Goal: Information Seeking & Learning: Learn about a topic

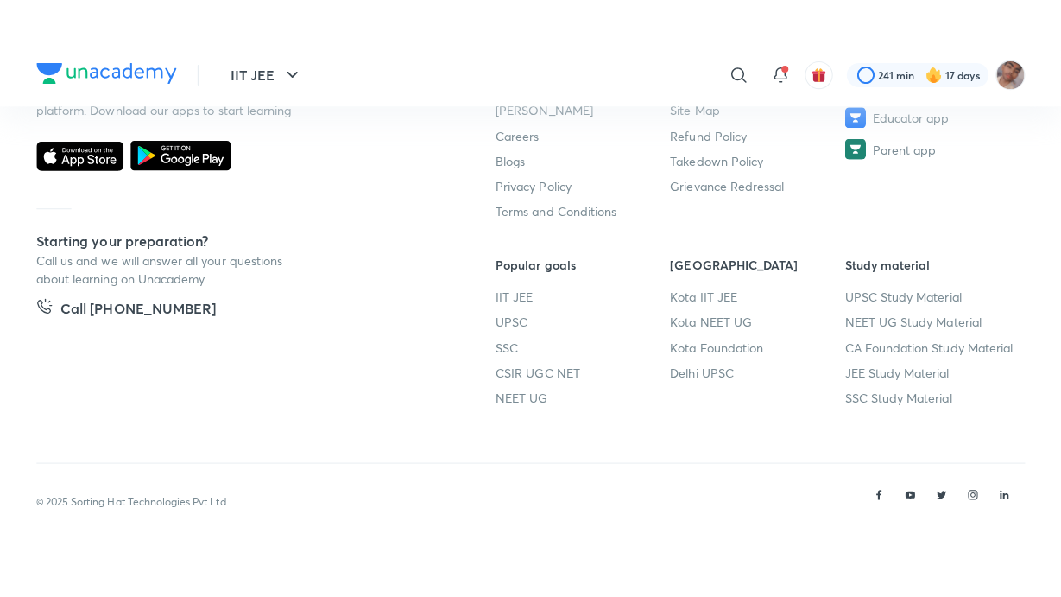
scroll to position [1058, 0]
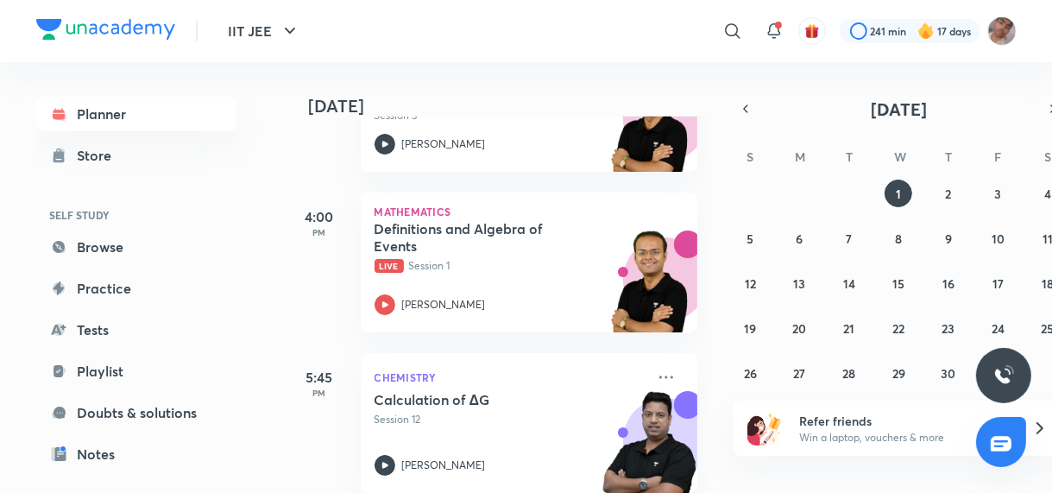
scroll to position [839, 0]
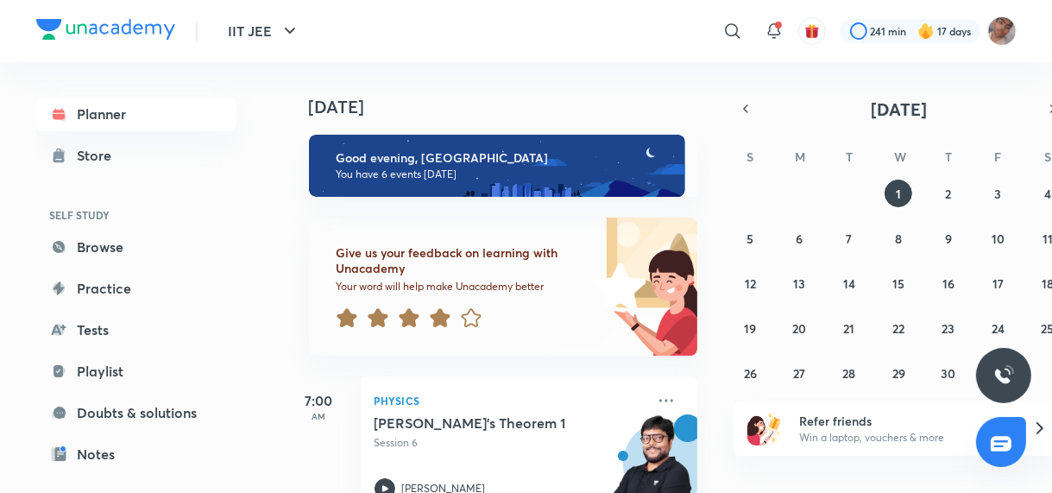
scroll to position [839, 0]
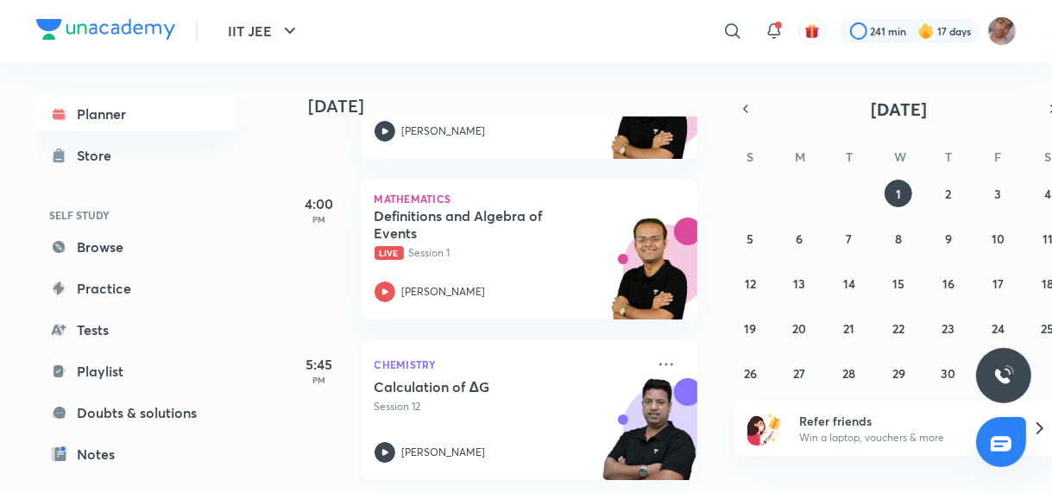
click at [489, 422] on div "Calculation of ΔG Session 12 Brijesh Jindal" at bounding box center [510, 420] width 271 height 85
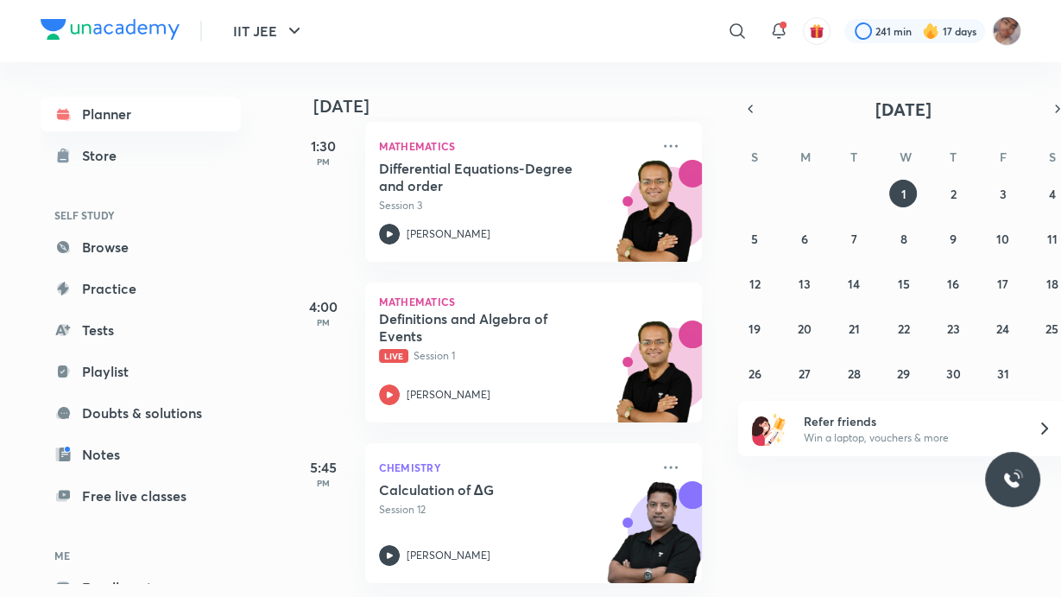
scroll to position [746, 0]
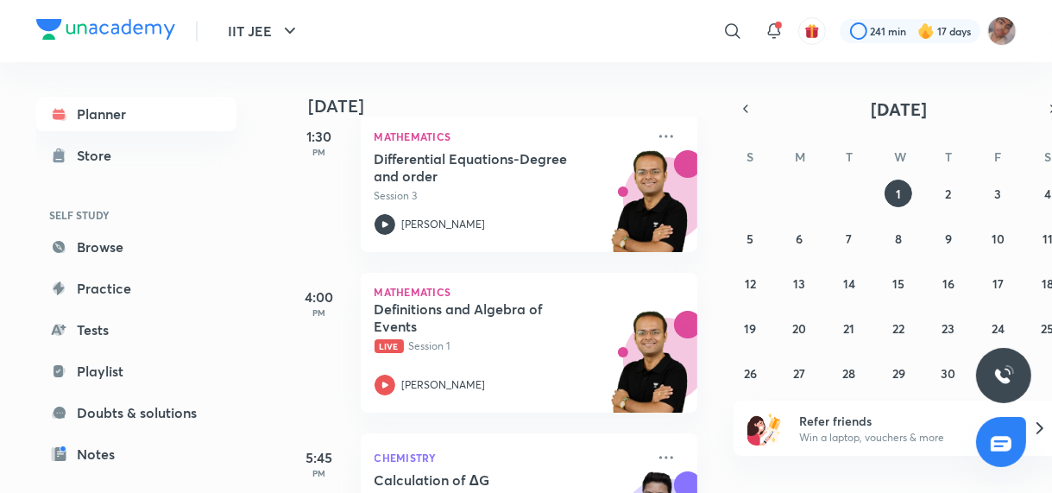
scroll to position [839, 16]
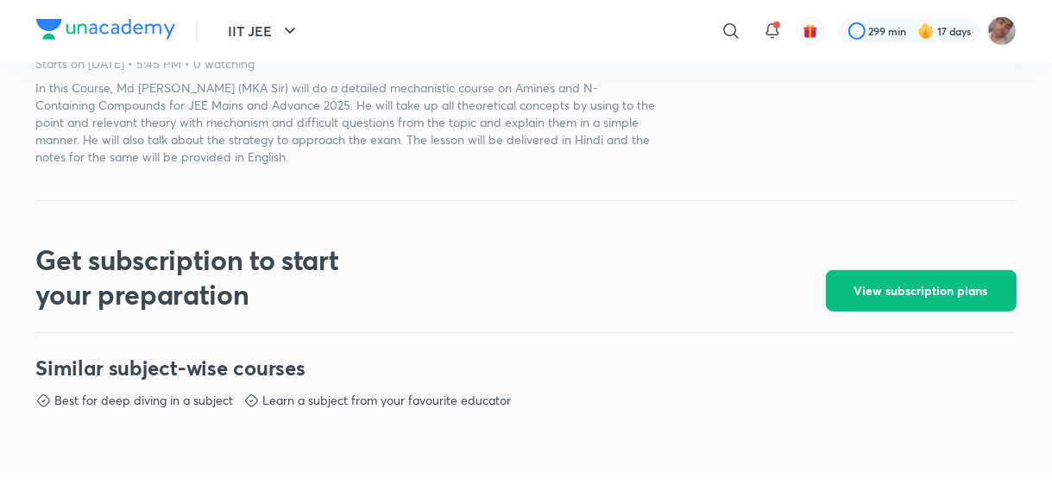
scroll to position [657, 0]
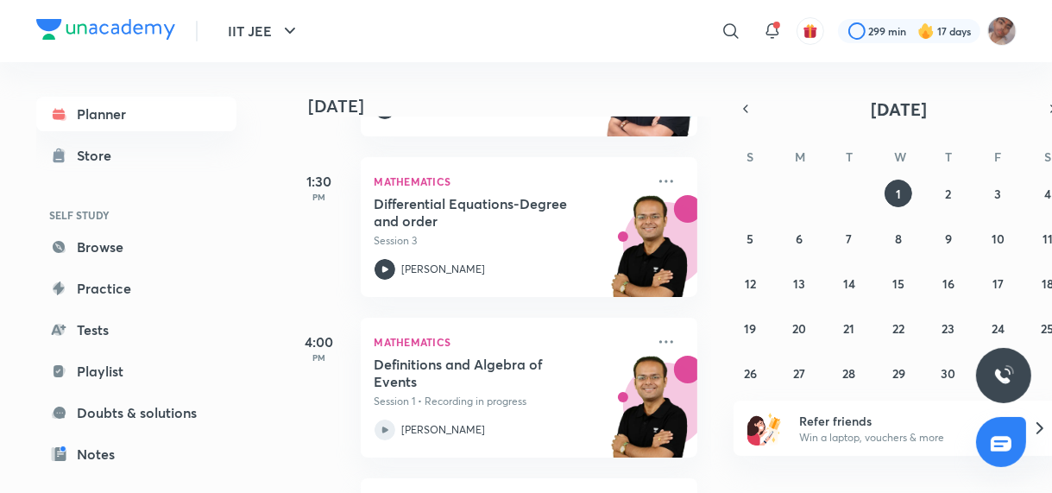
scroll to position [839, 0]
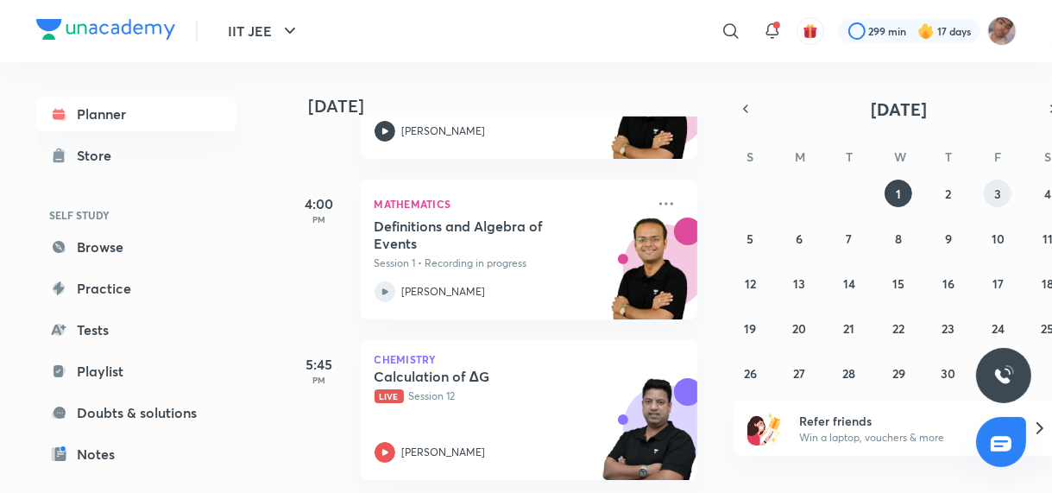
click at [1002, 189] on button "3" at bounding box center [998, 194] width 28 height 28
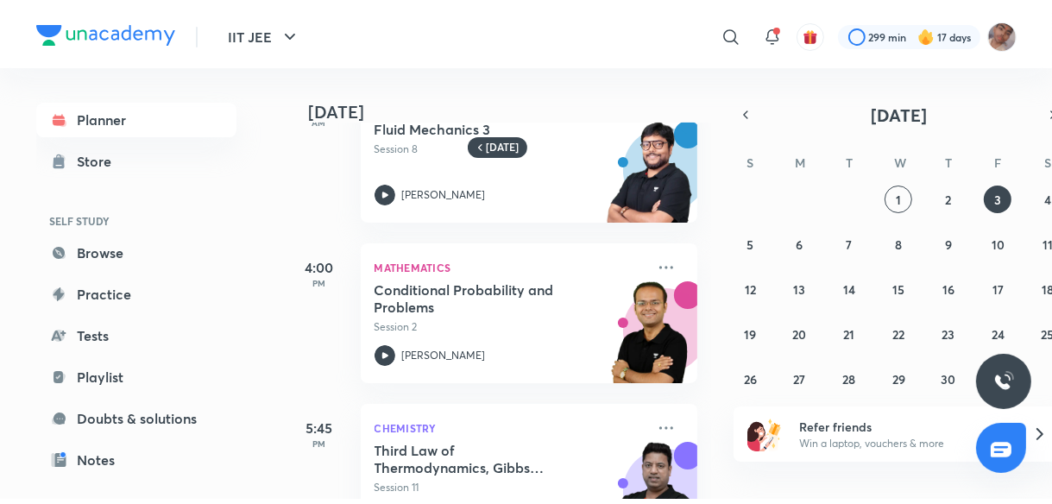
scroll to position [440, 0]
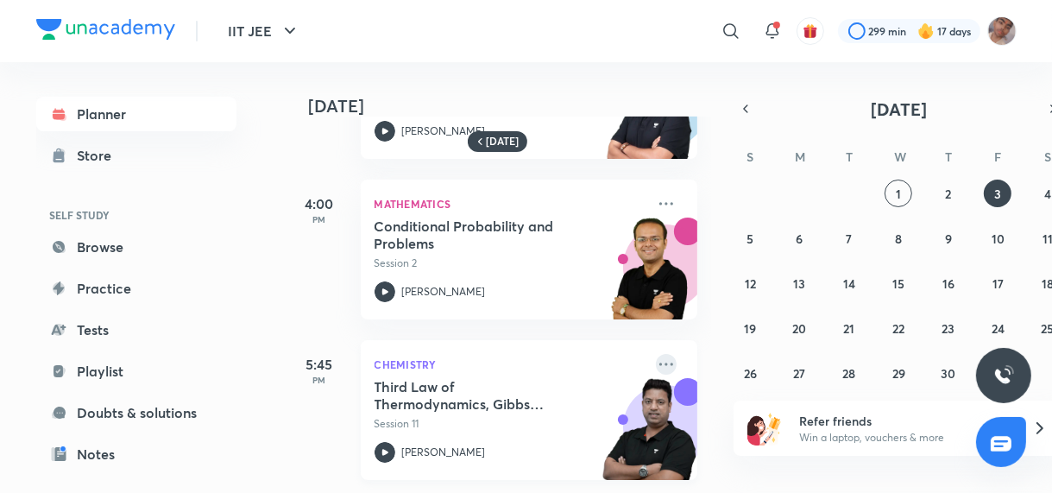
click at [656, 358] on icon at bounding box center [666, 364] width 21 height 21
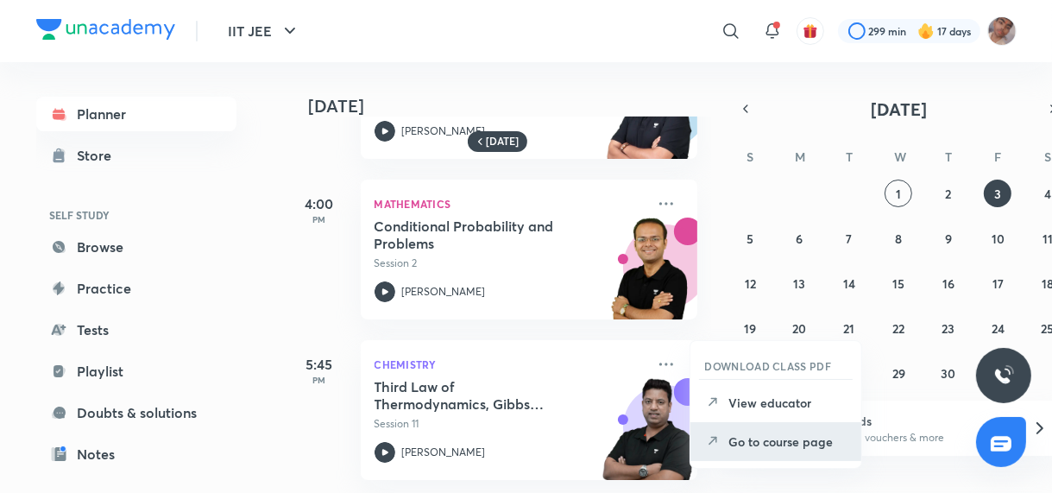
click at [778, 433] on p "Go to course page" at bounding box center [788, 442] width 119 height 18
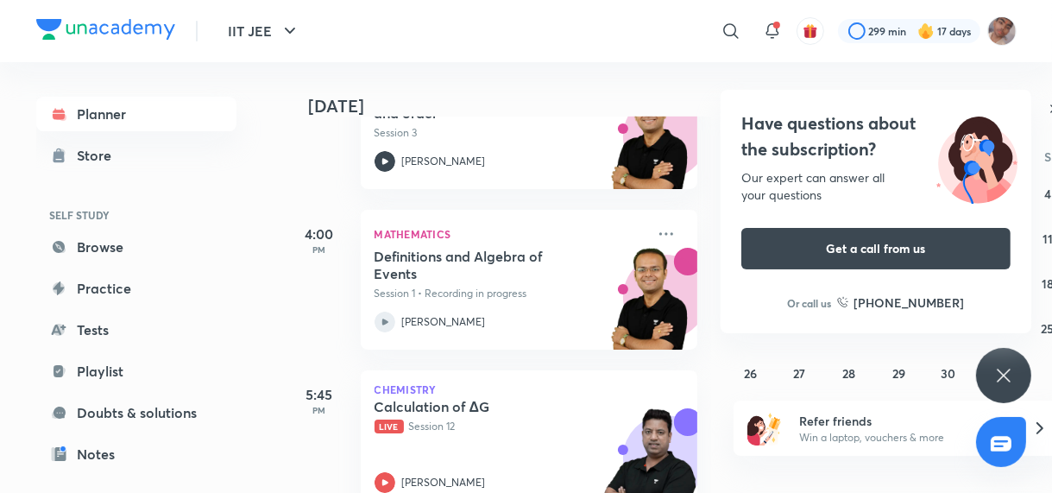
scroll to position [809, 0]
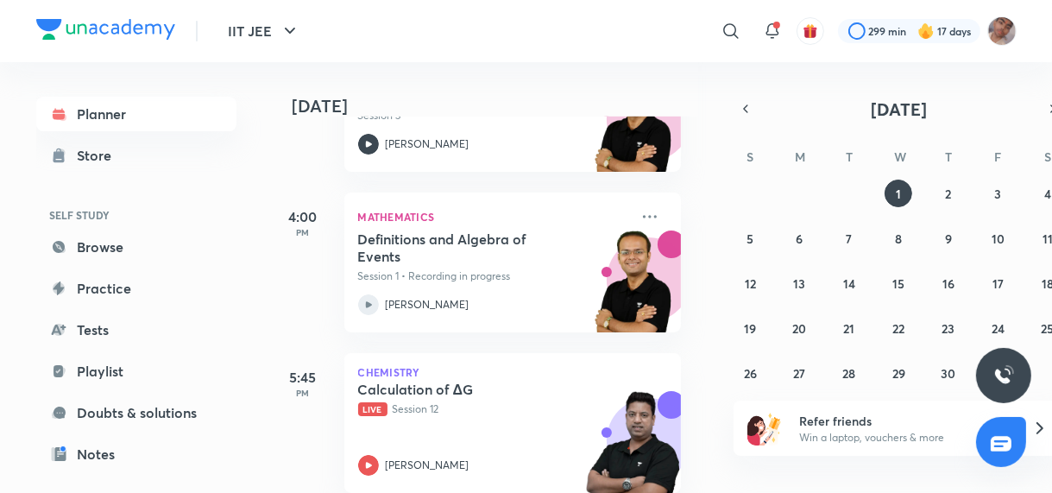
scroll to position [839, 16]
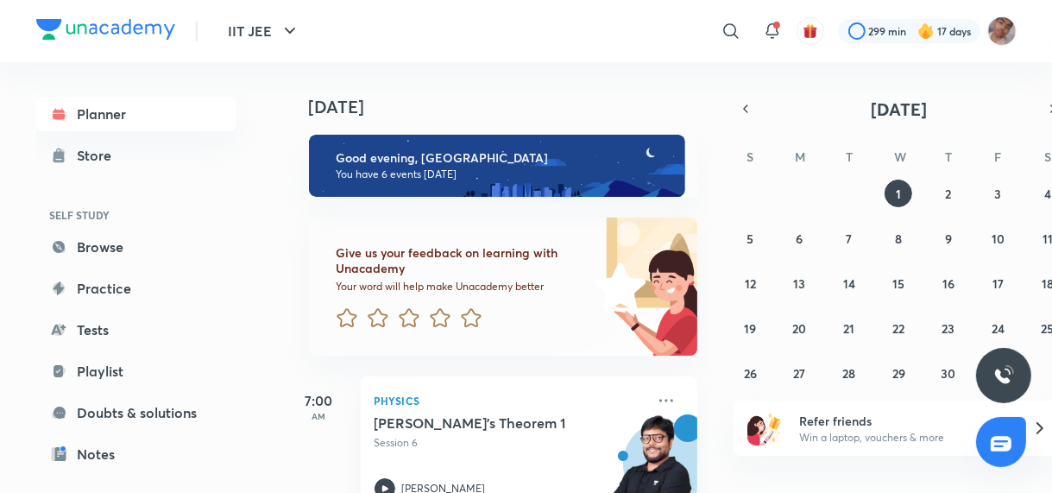
scroll to position [839, 16]
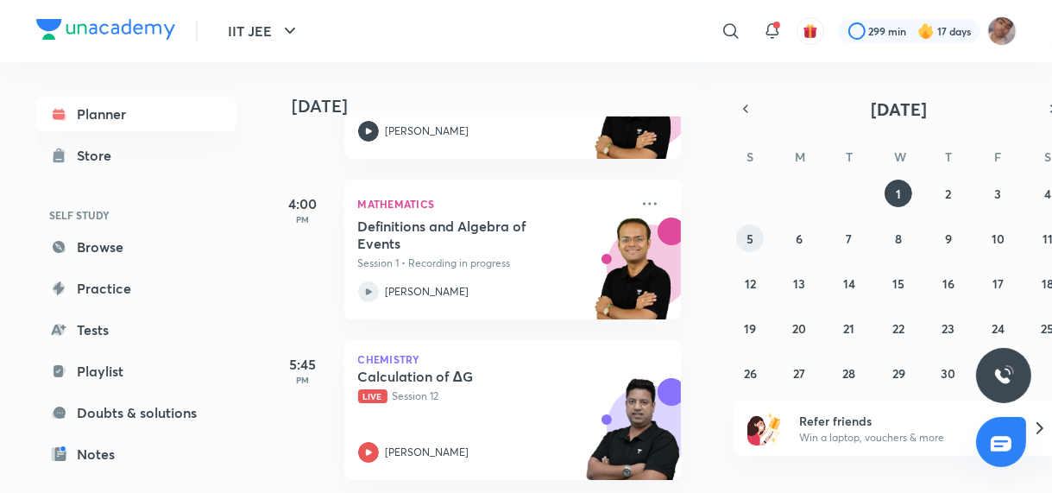
click at [741, 237] on button "5" at bounding box center [750, 238] width 28 height 28
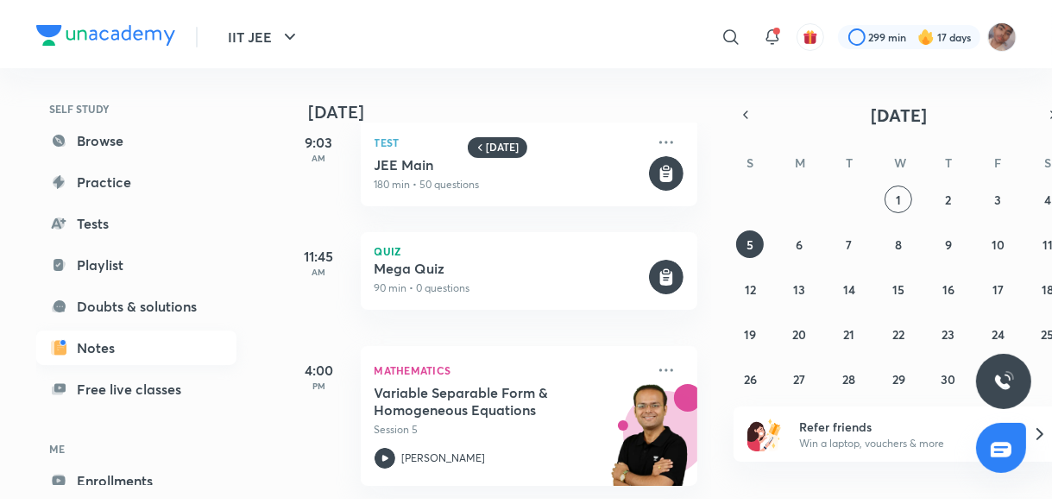
scroll to position [119, 0]
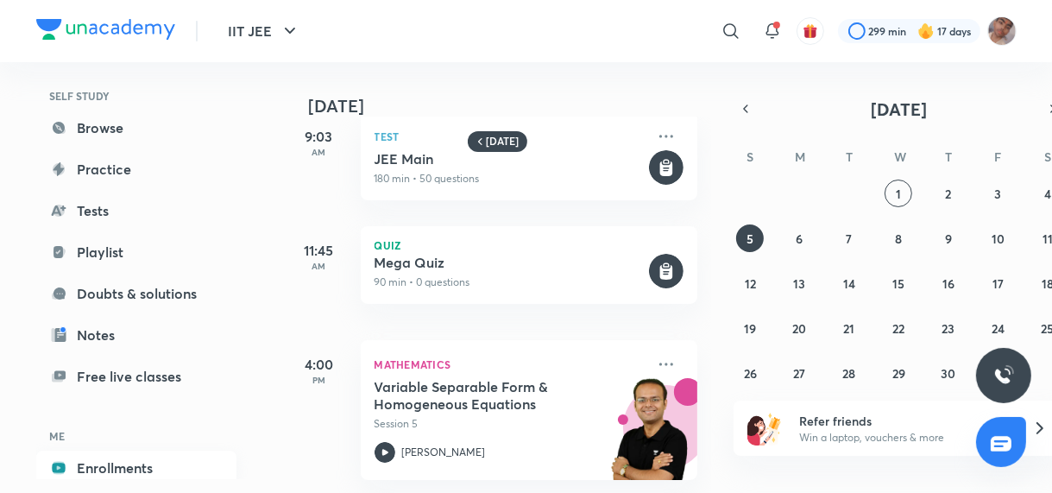
click at [155, 469] on link "Enrollments" at bounding box center [136, 468] width 200 height 35
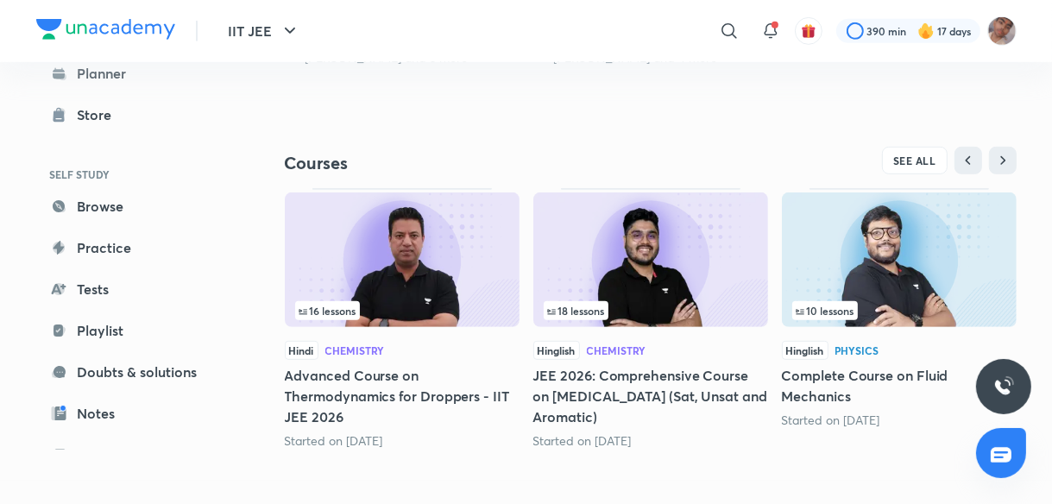
scroll to position [704, 0]
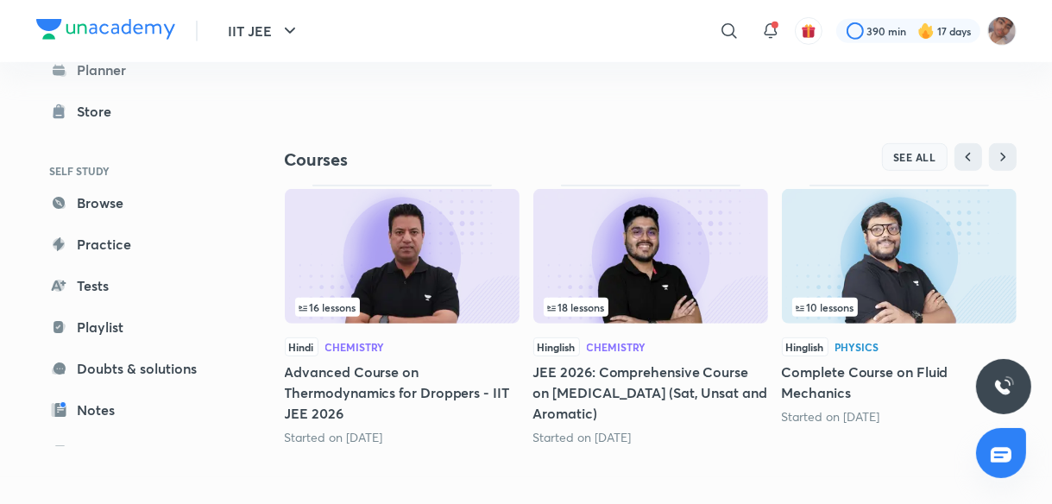
click at [914, 161] on span "SEE ALL" at bounding box center [915, 157] width 43 height 12
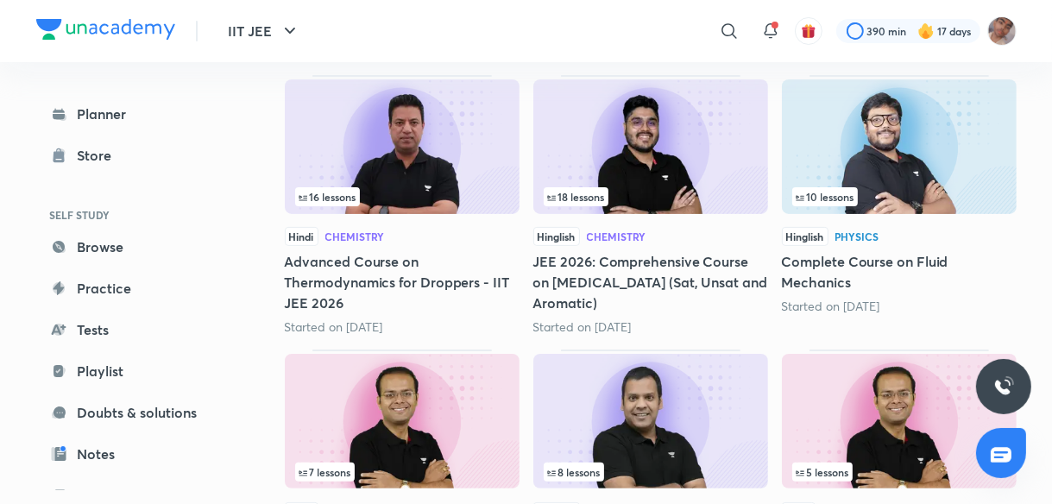
scroll to position [260, 0]
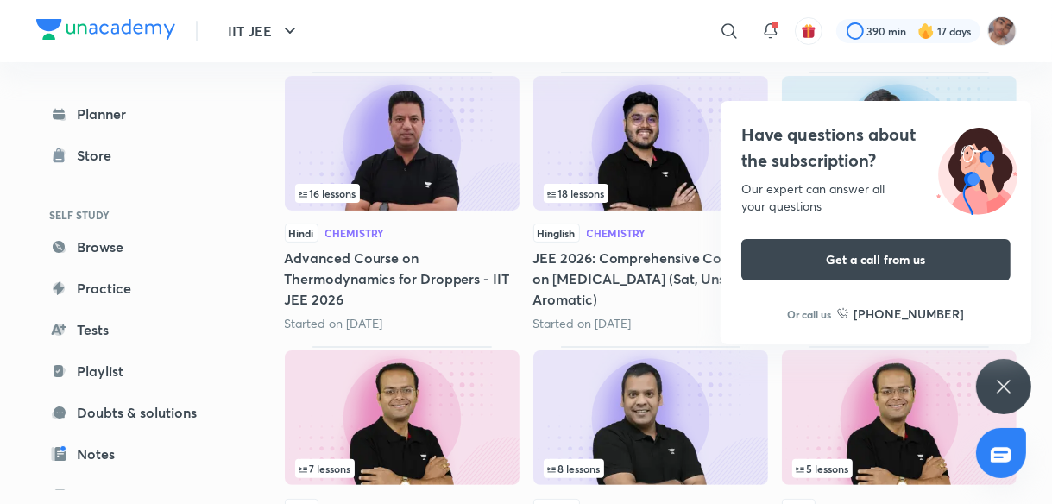
click at [1011, 383] on icon at bounding box center [1004, 386] width 21 height 21
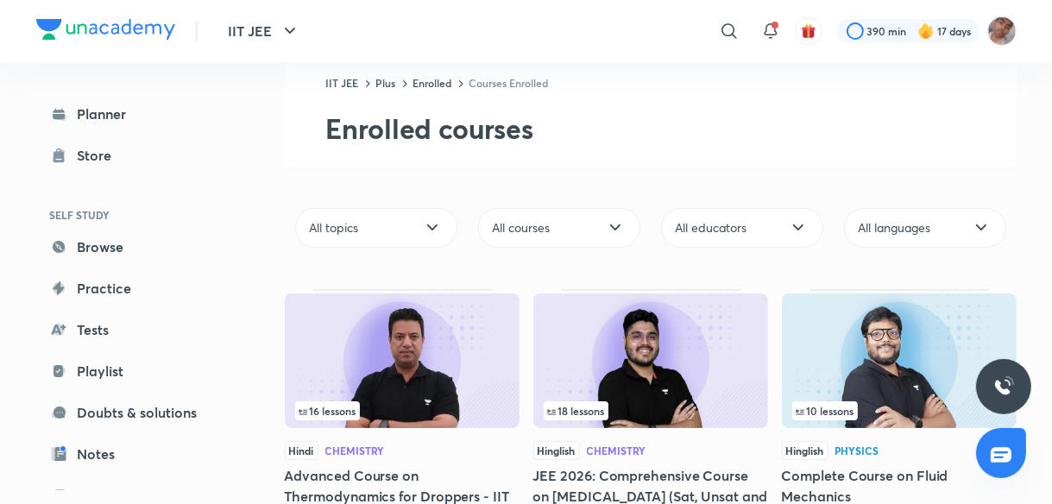
scroll to position [0, 0]
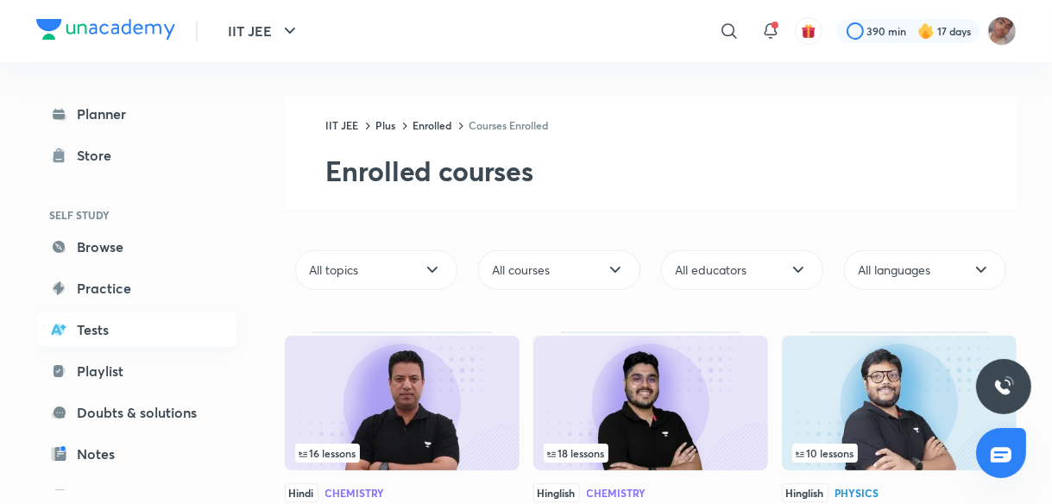
click at [100, 331] on link "Tests" at bounding box center [136, 330] width 200 height 35
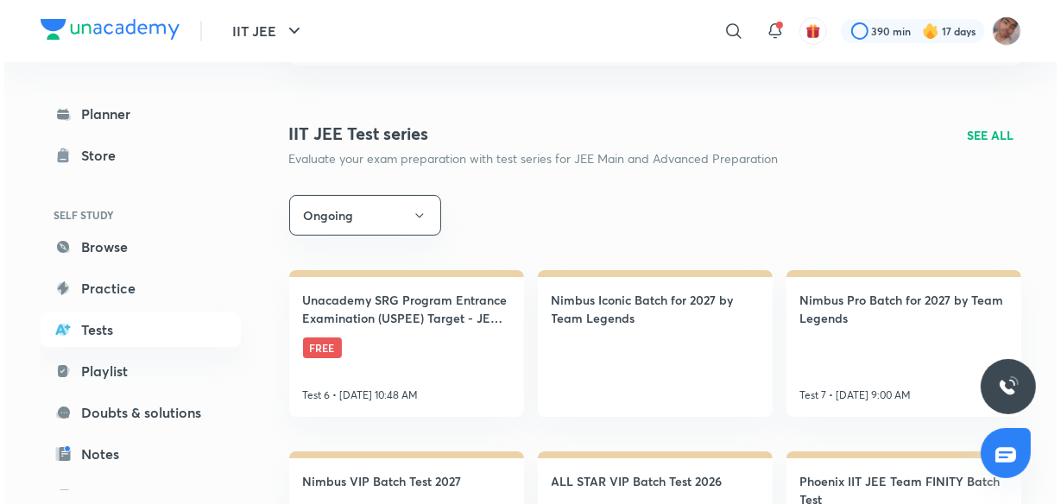
scroll to position [187, 0]
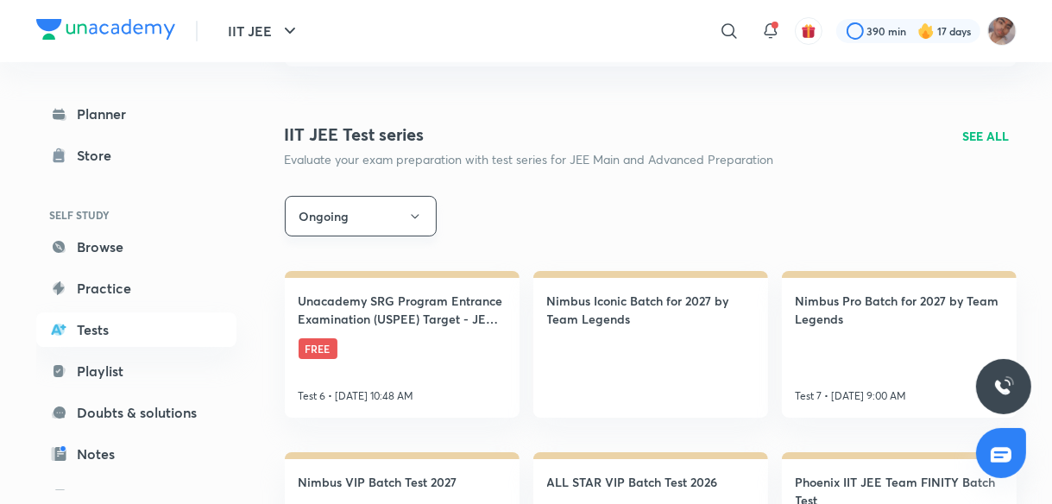
click at [365, 208] on button "Ongoing" at bounding box center [361, 216] width 152 height 41
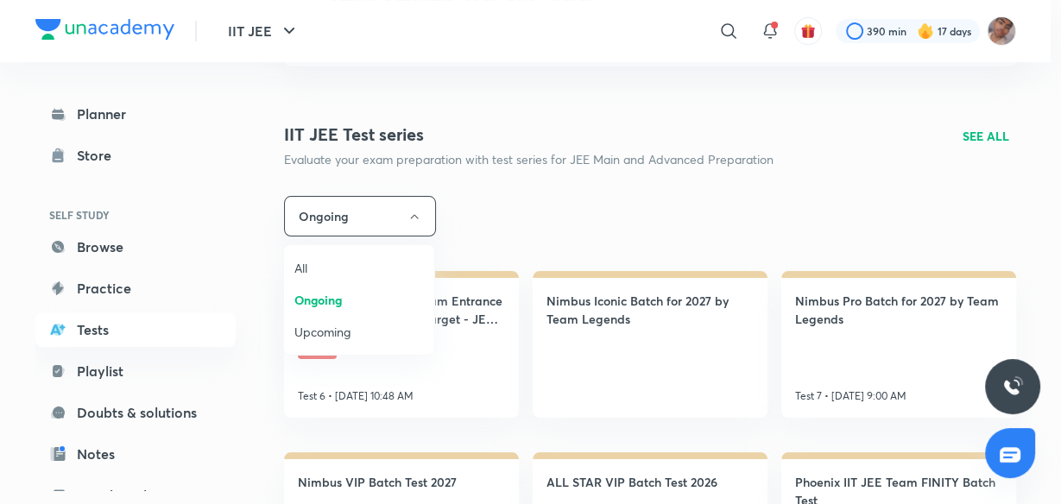
click at [345, 333] on span "Upcoming" at bounding box center [358, 332] width 129 height 18
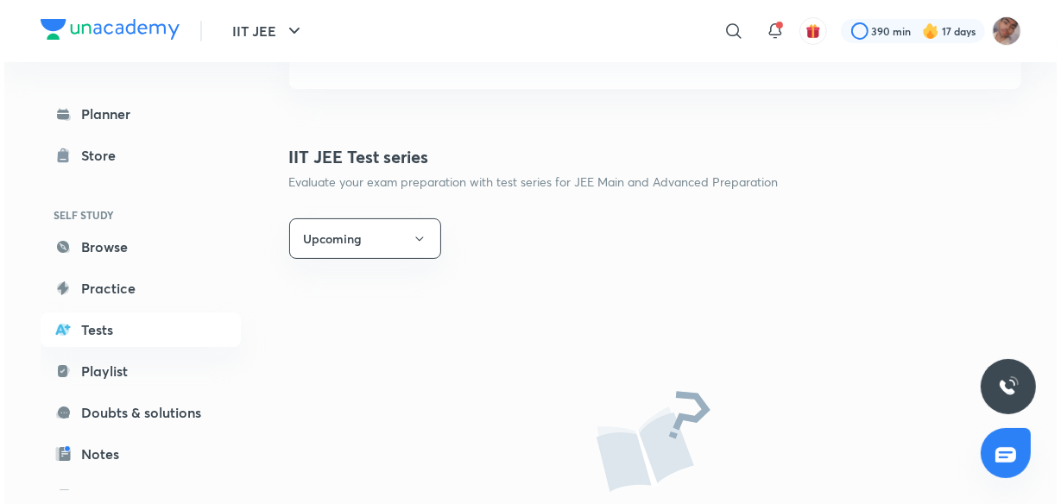
scroll to position [159, 0]
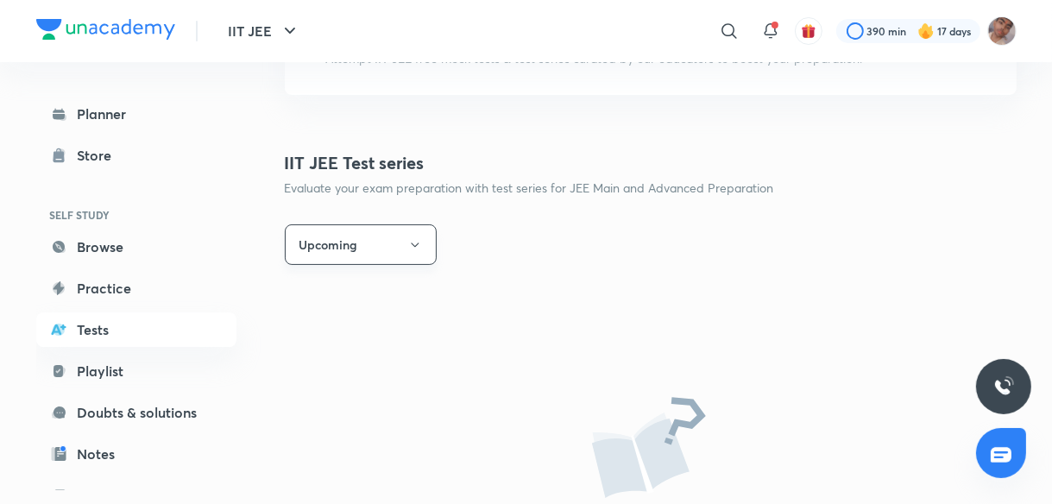
click at [363, 241] on button "Upcoming" at bounding box center [361, 244] width 152 height 41
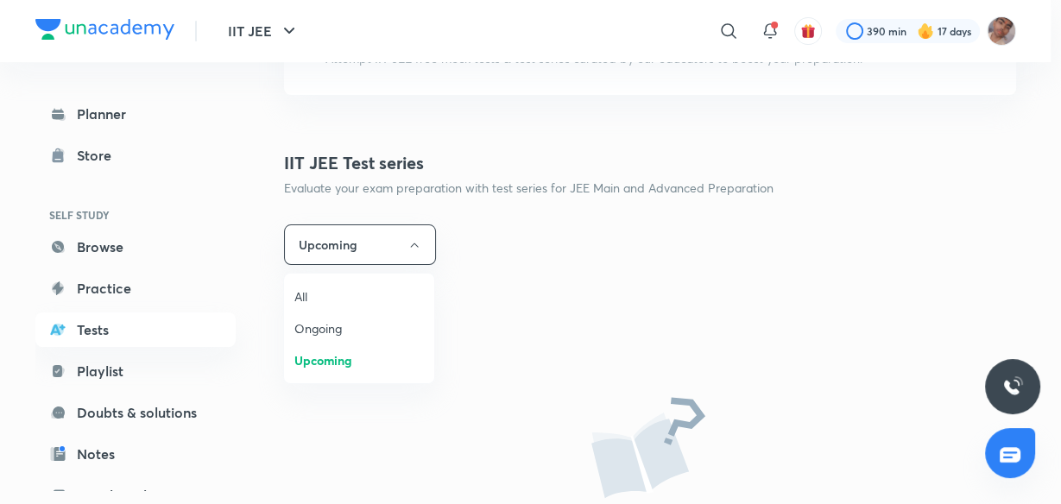
click at [324, 324] on span "Ongoing" at bounding box center [358, 328] width 129 height 18
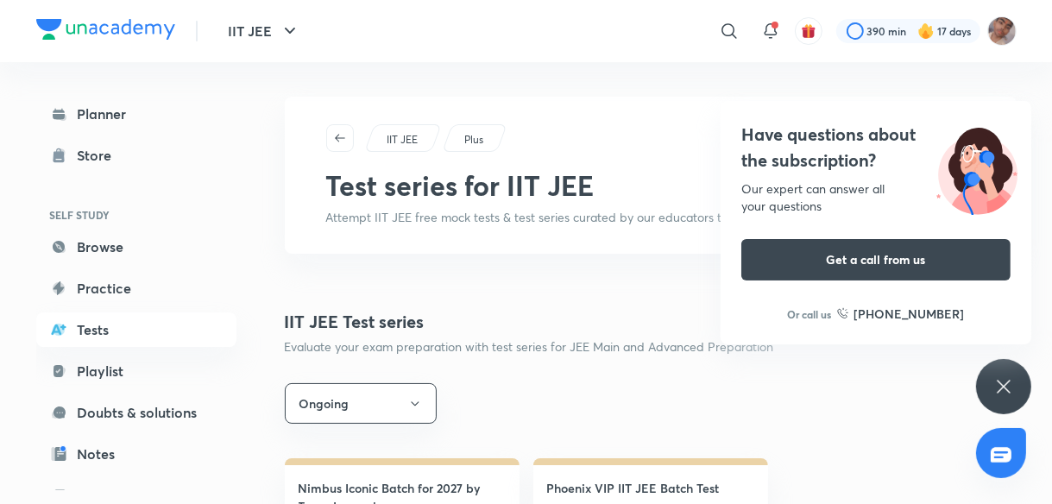
scroll to position [210, 0]
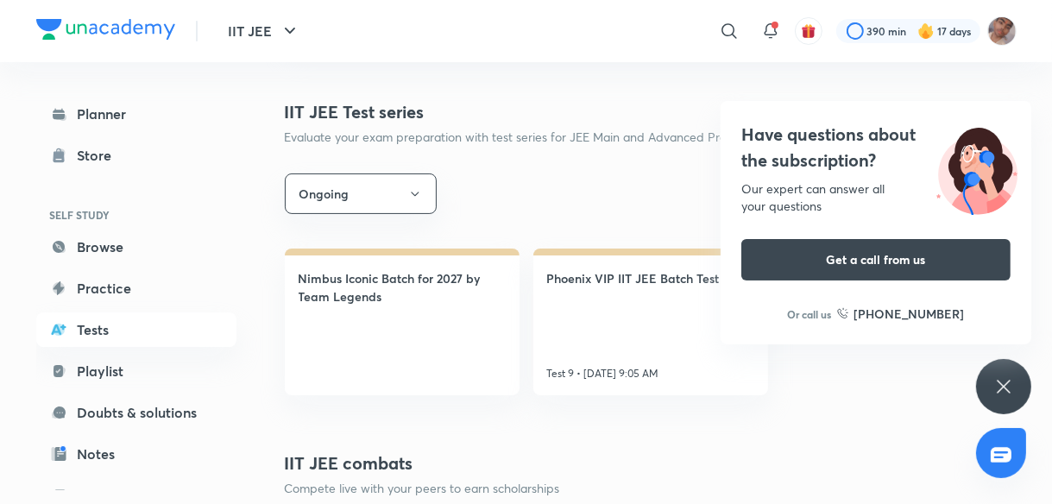
click at [1002, 381] on icon at bounding box center [1004, 386] width 21 height 21
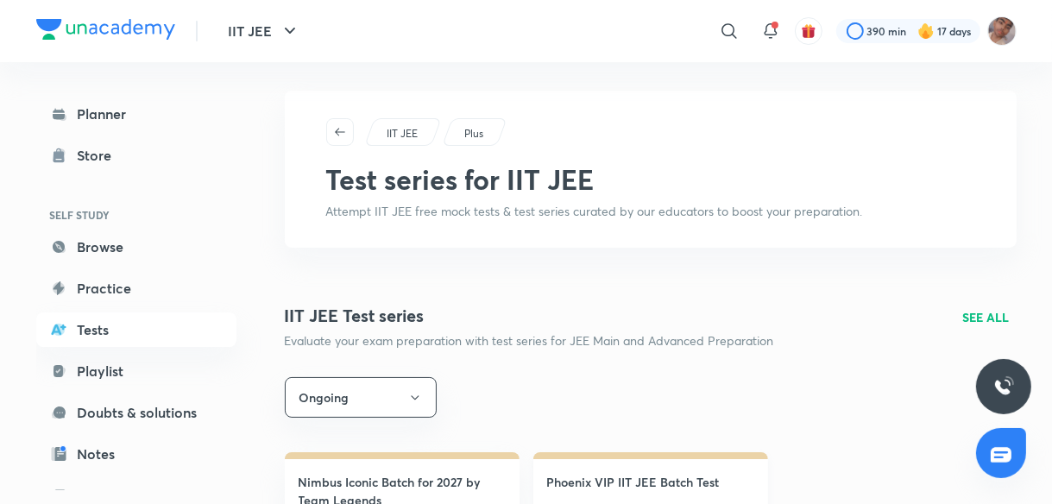
scroll to position [0, 0]
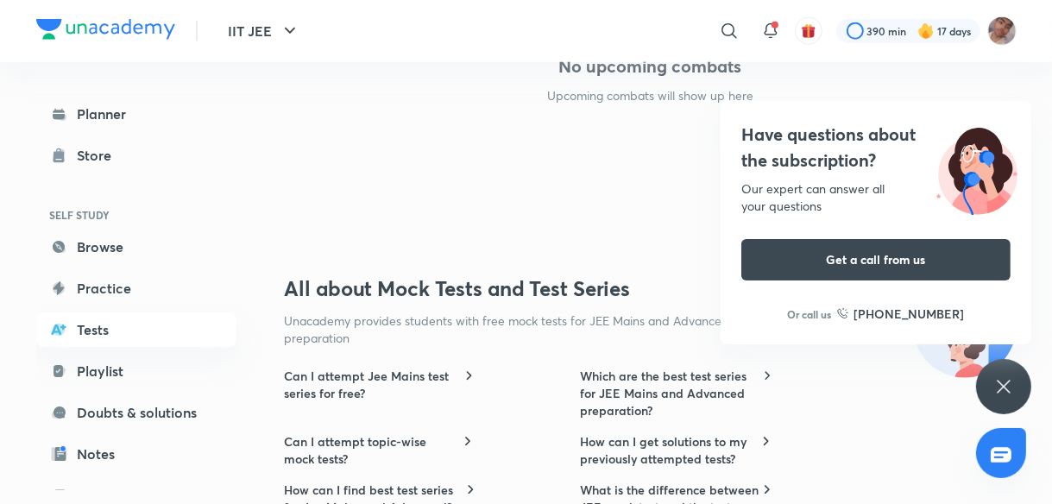
scroll to position [1557, 0]
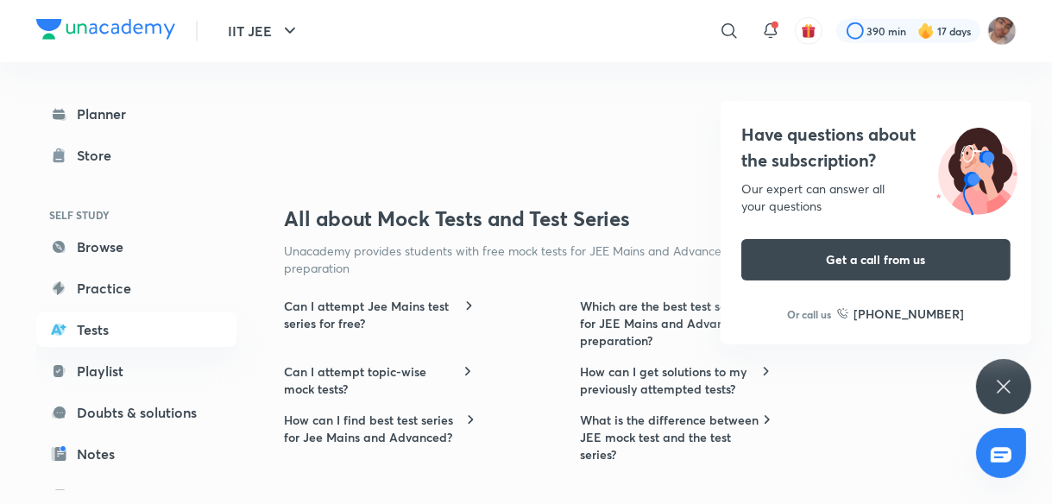
click at [1001, 385] on icon at bounding box center [1004, 386] width 21 height 21
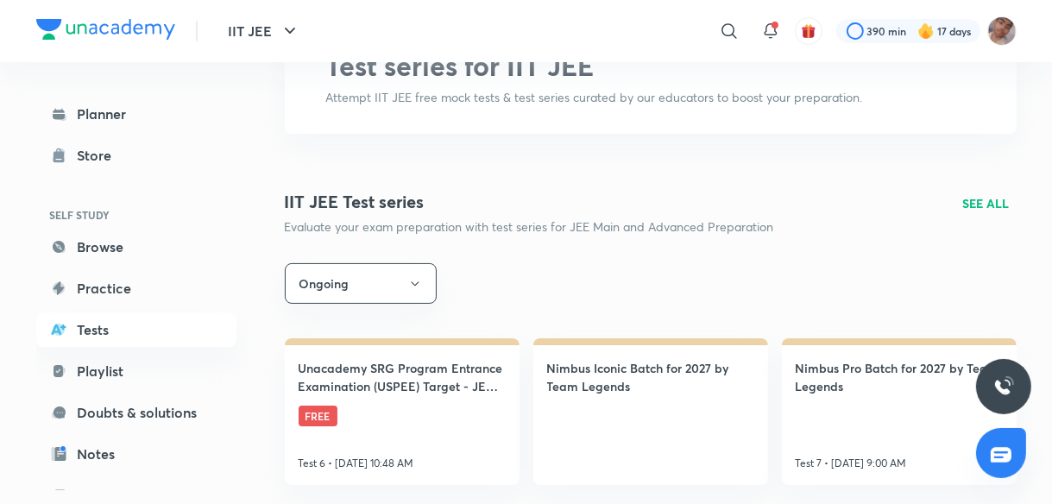
scroll to position [0, 0]
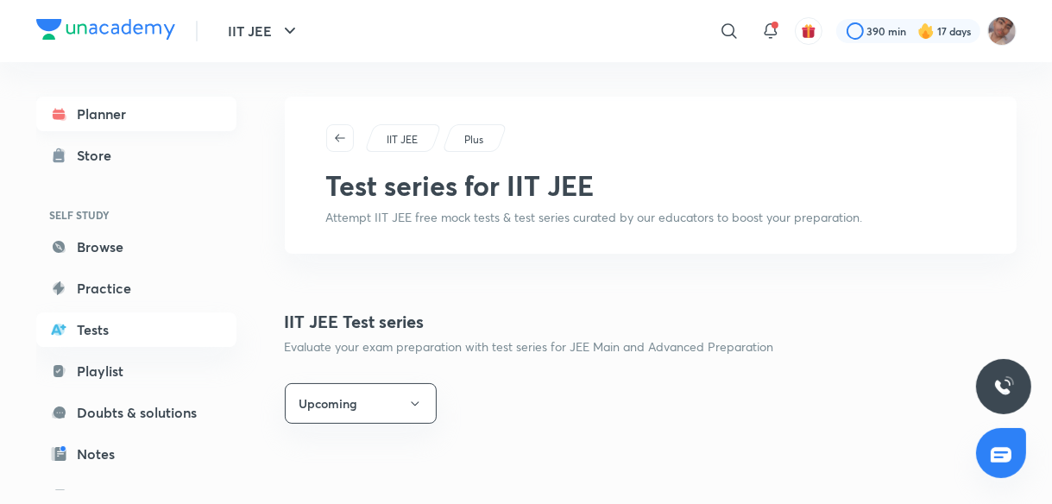
click at [119, 119] on link "Planner" at bounding box center [136, 114] width 200 height 35
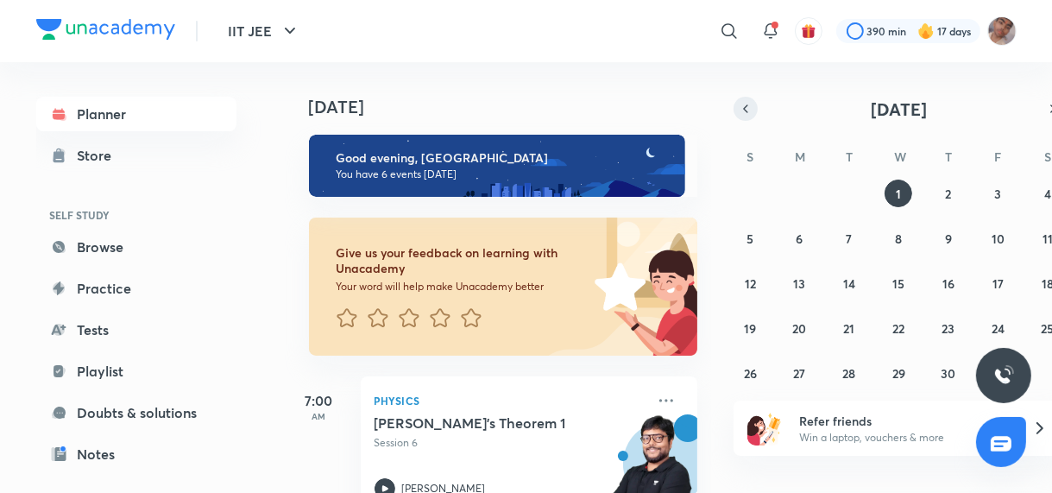
click at [749, 116] on icon "button" at bounding box center [746, 109] width 14 height 16
click at [1047, 104] on icon "button" at bounding box center [1053, 109] width 14 height 16
click at [747, 114] on icon "button" at bounding box center [746, 109] width 14 height 16
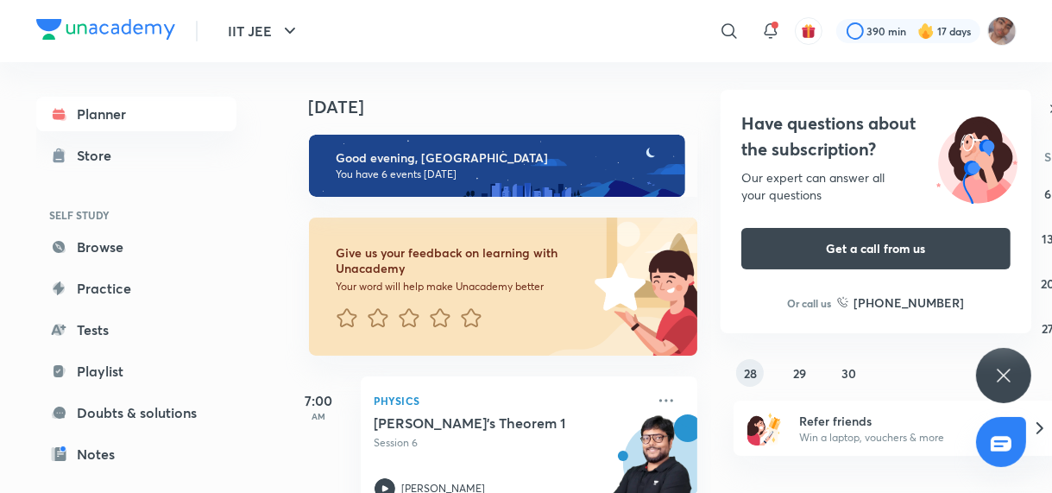
click at [742, 377] on button "28" at bounding box center [750, 373] width 28 height 28
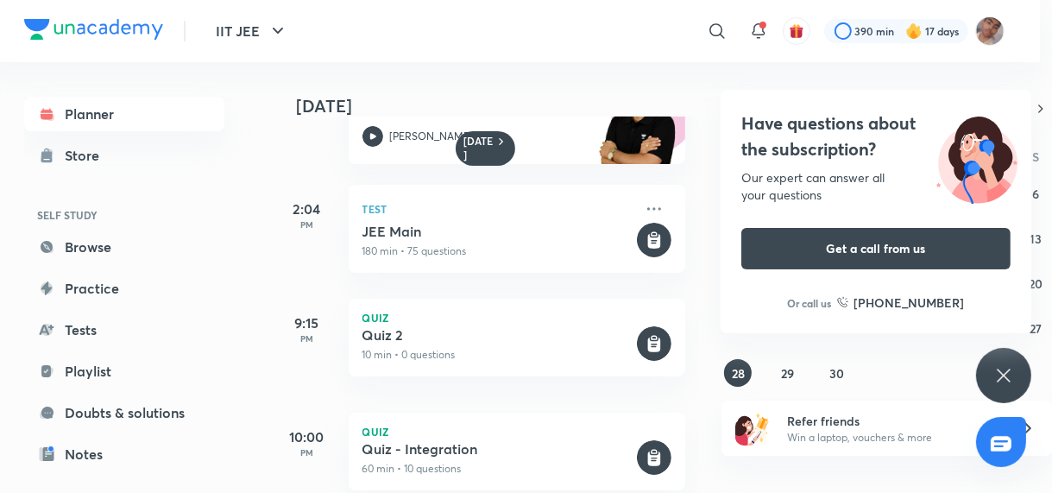
scroll to position [437, 0]
click at [1011, 390] on div "Have questions about the subscription? Our expert can answer all your questions…" at bounding box center [1003, 375] width 55 height 55
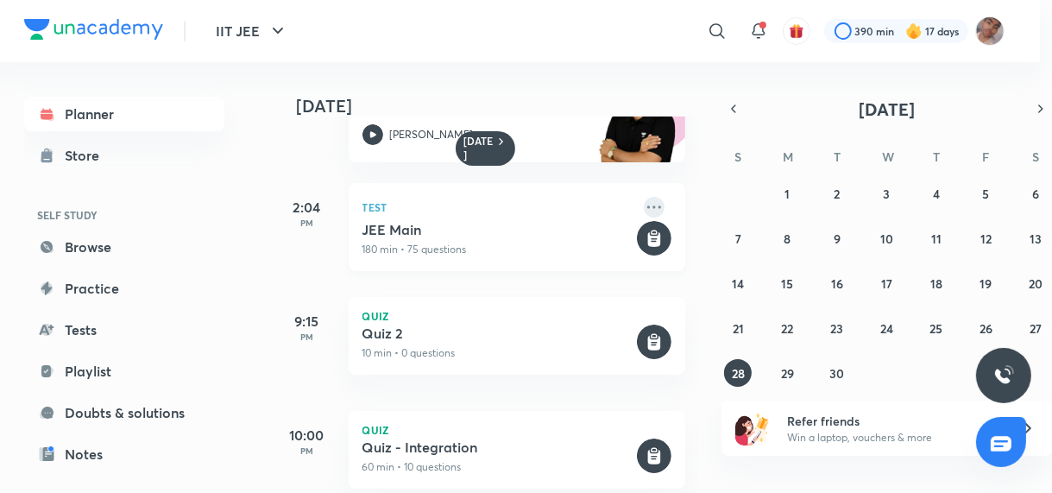
click at [644, 197] on icon at bounding box center [654, 207] width 21 height 21
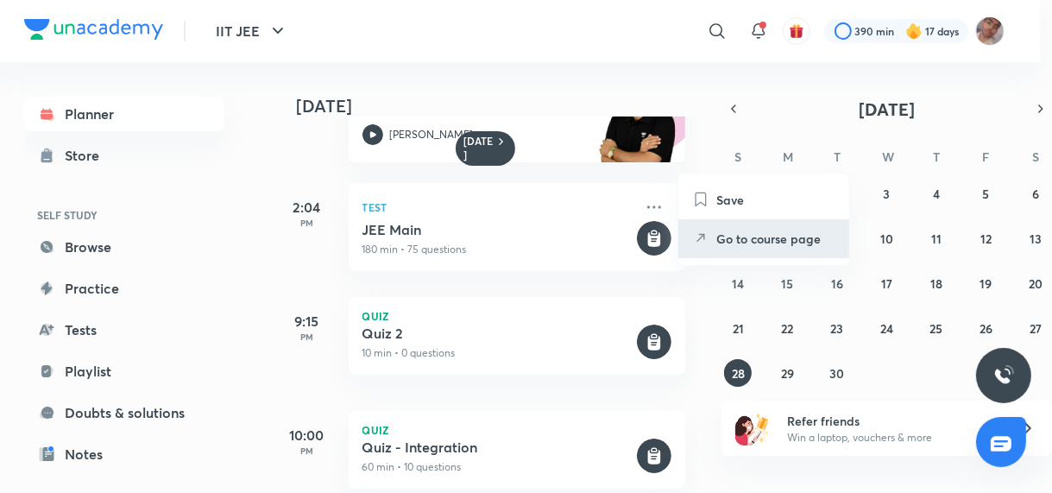
click at [756, 233] on p "Go to course page" at bounding box center [776, 239] width 119 height 18
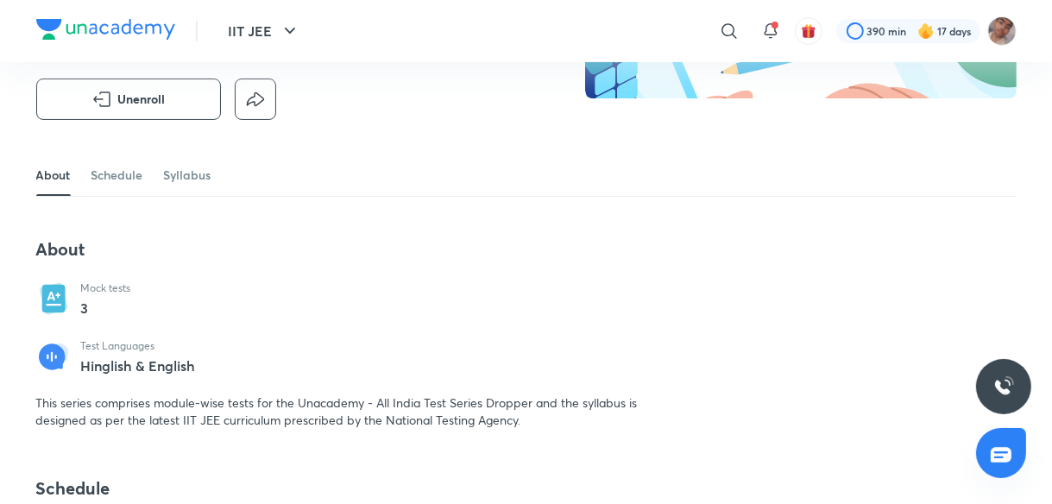
scroll to position [245, 0]
click at [121, 171] on link "Schedule" at bounding box center [118, 175] width 52 height 41
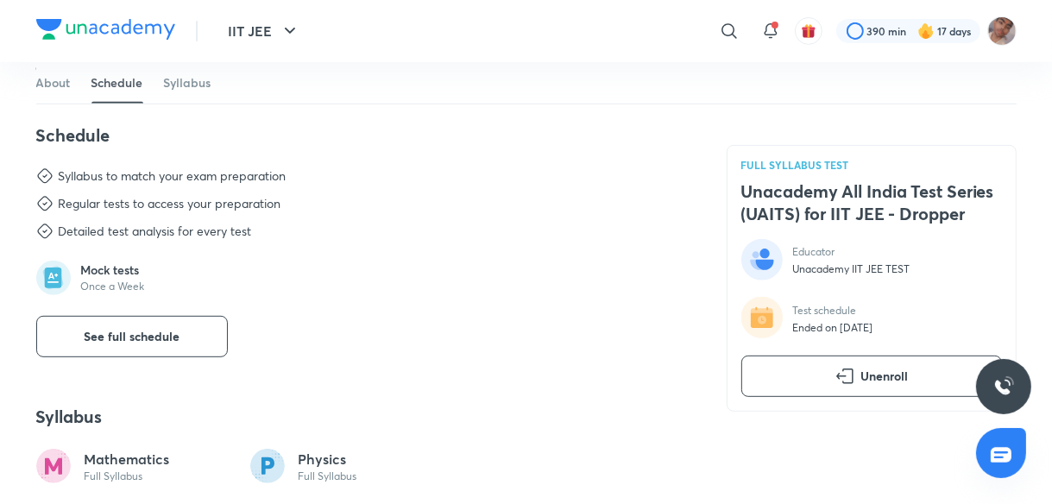
scroll to position [603, 0]
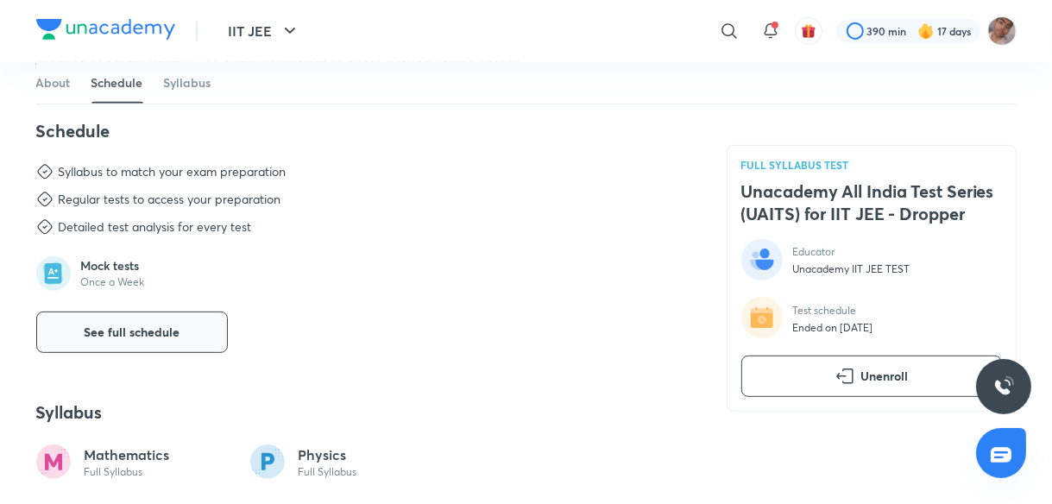
click at [164, 335] on span "See full schedule" at bounding box center [132, 332] width 96 height 17
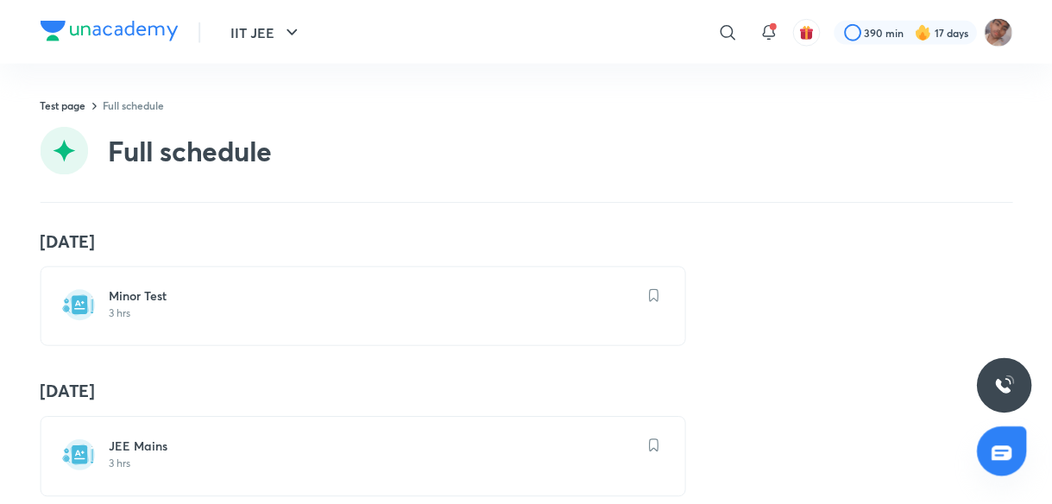
scroll to position [287, 0]
